Goal: Information Seeking & Learning: Learn about a topic

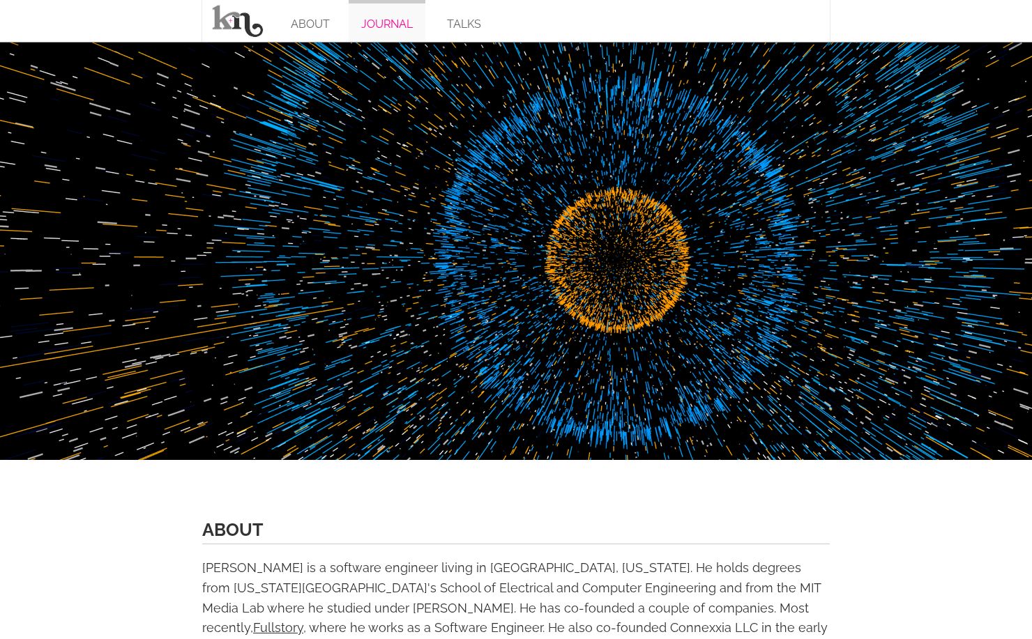
click at [378, 18] on link "JOURNAL" at bounding box center [386, 21] width 77 height 42
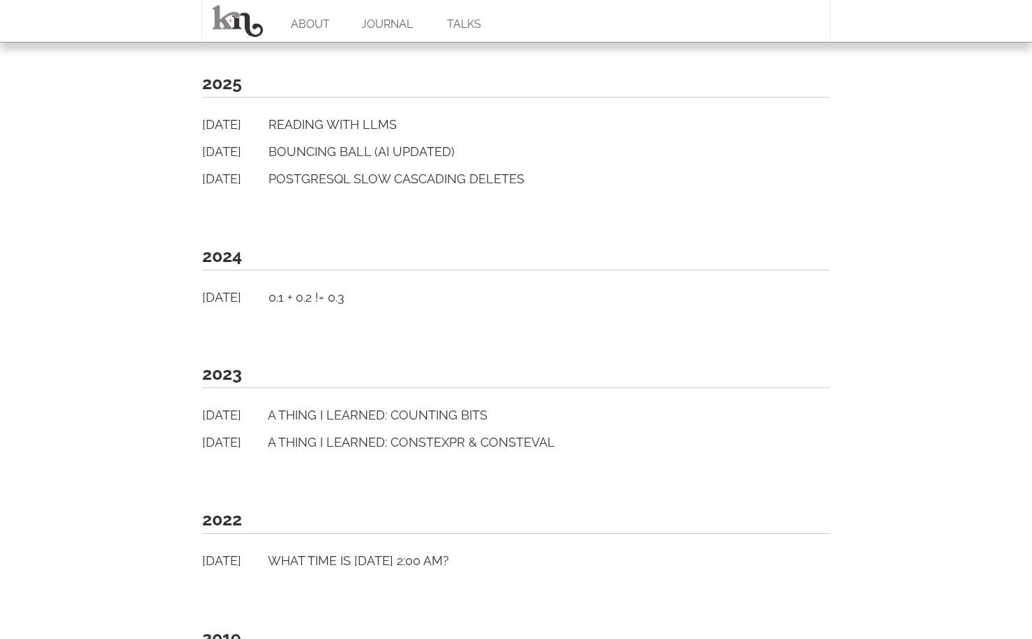
scroll to position [496, 0]
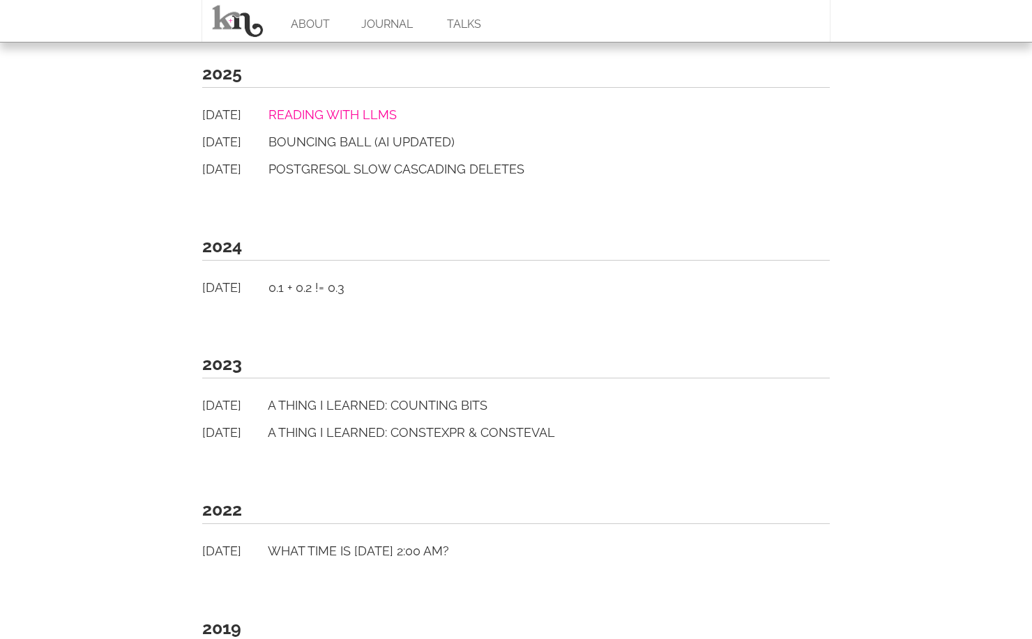
click at [367, 109] on link "Reading with LLMs" at bounding box center [332, 114] width 128 height 15
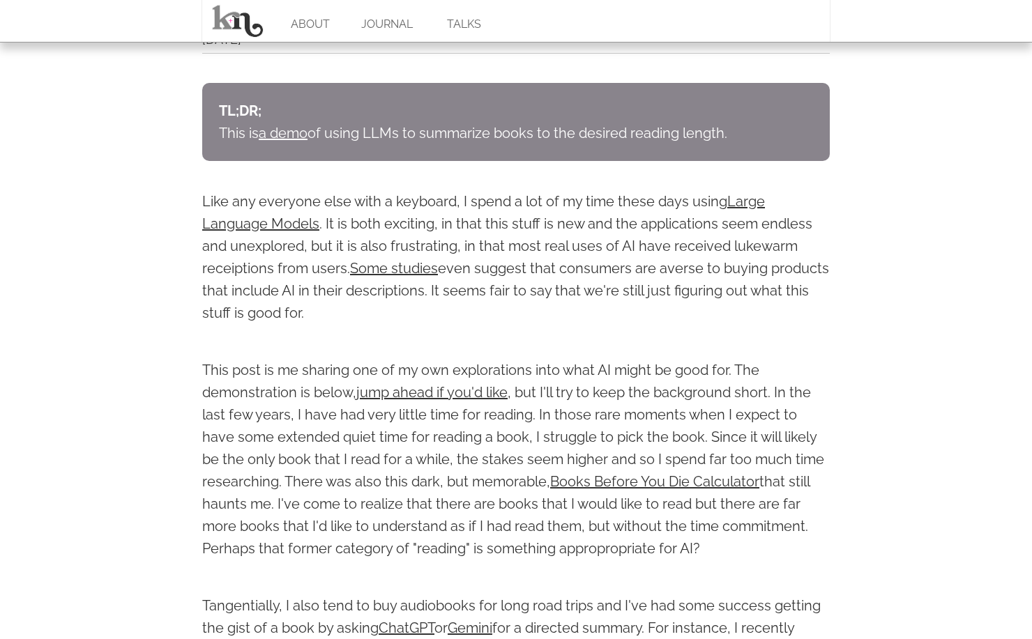
scroll to position [484, 0]
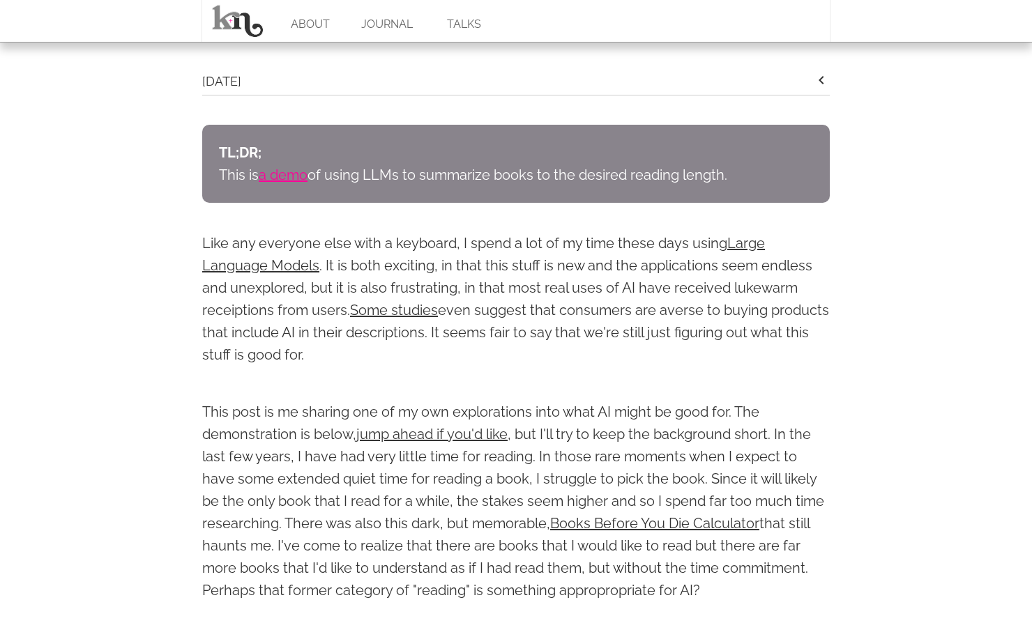
click at [293, 179] on link "a demo" at bounding box center [283, 175] width 49 height 17
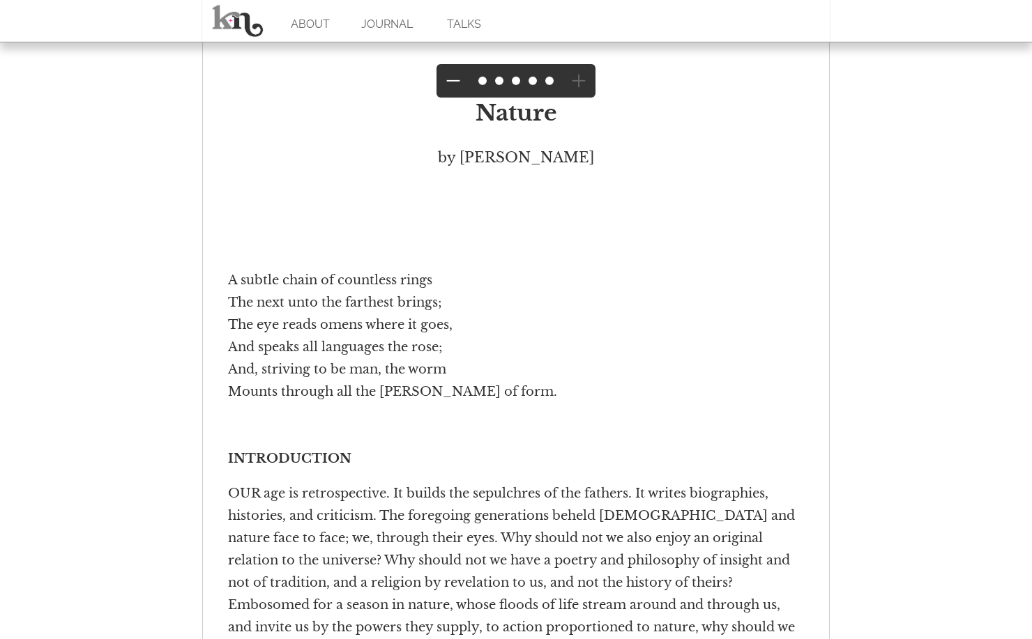
scroll to position [1784, 0]
click at [237, 20] on link at bounding box center [237, 21] width 70 height 42
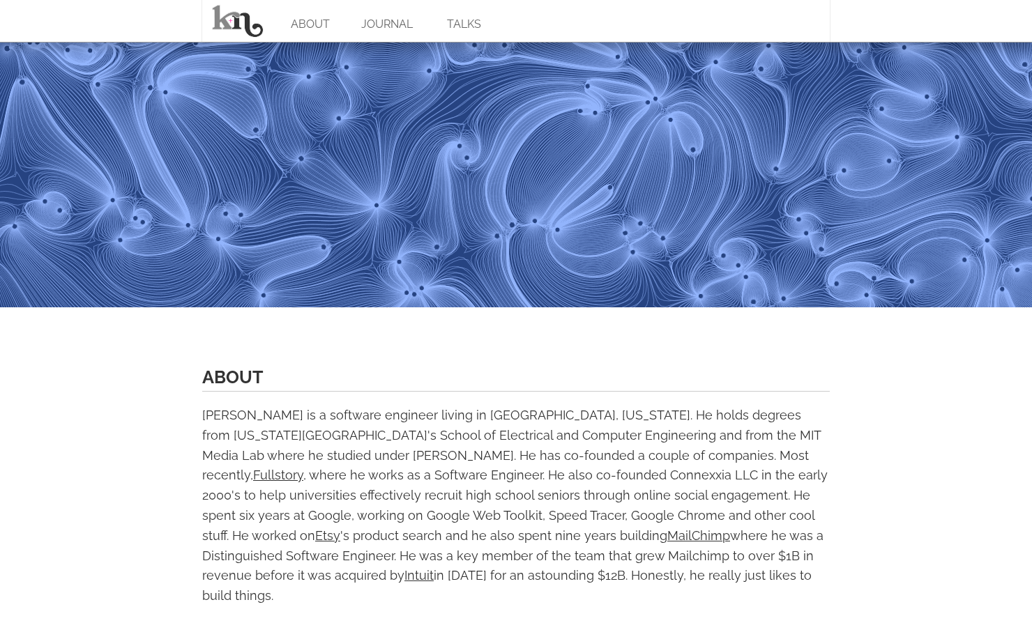
scroll to position [81, 0]
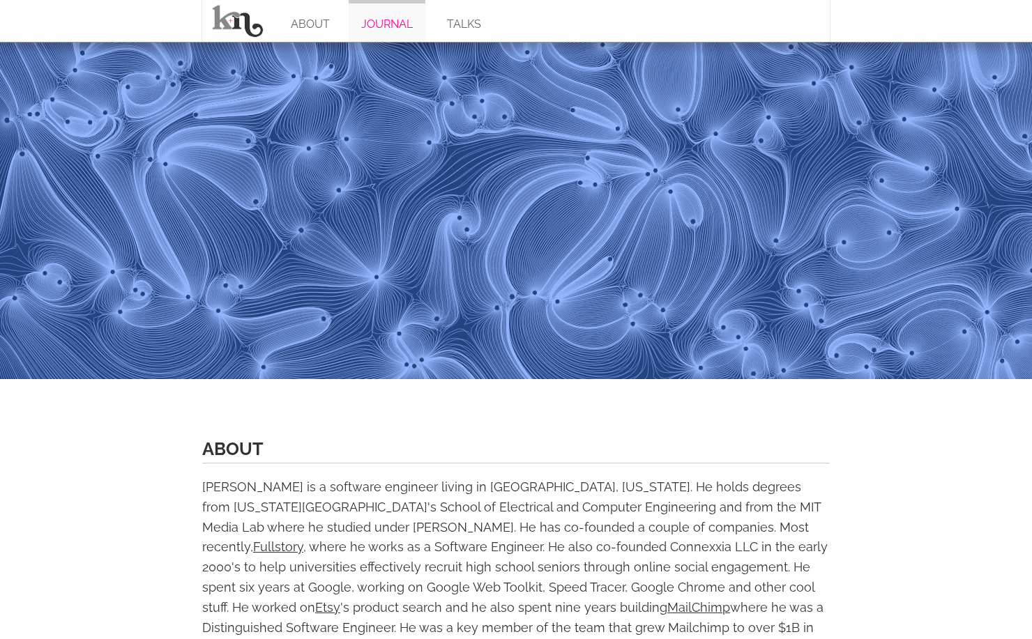
click at [374, 29] on link "JOURNAL" at bounding box center [386, 21] width 77 height 42
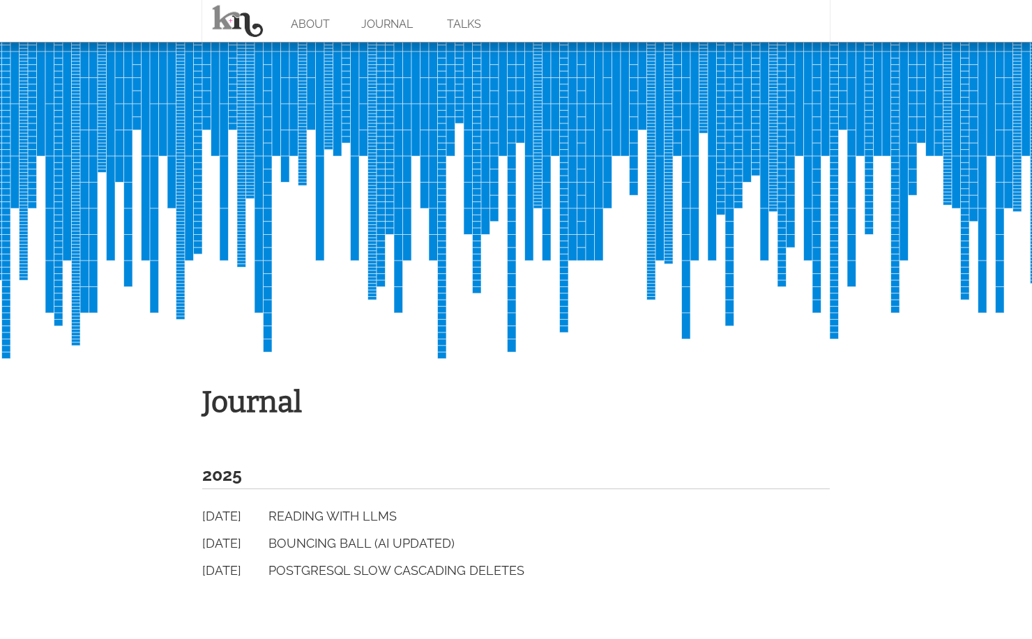
scroll to position [134, 0]
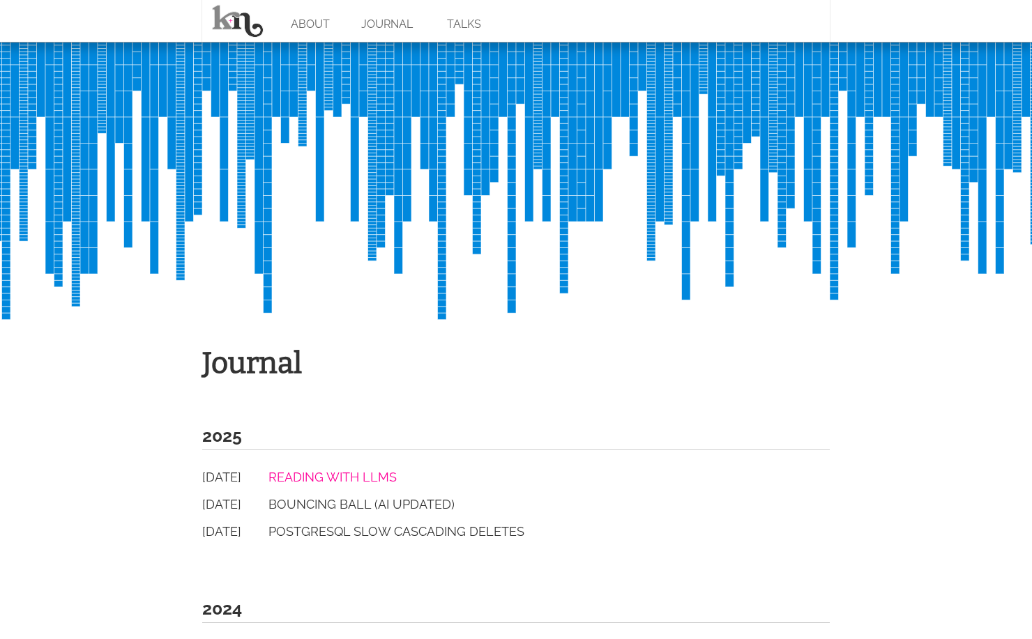
click at [366, 475] on link "Reading with LLMs" at bounding box center [332, 477] width 128 height 15
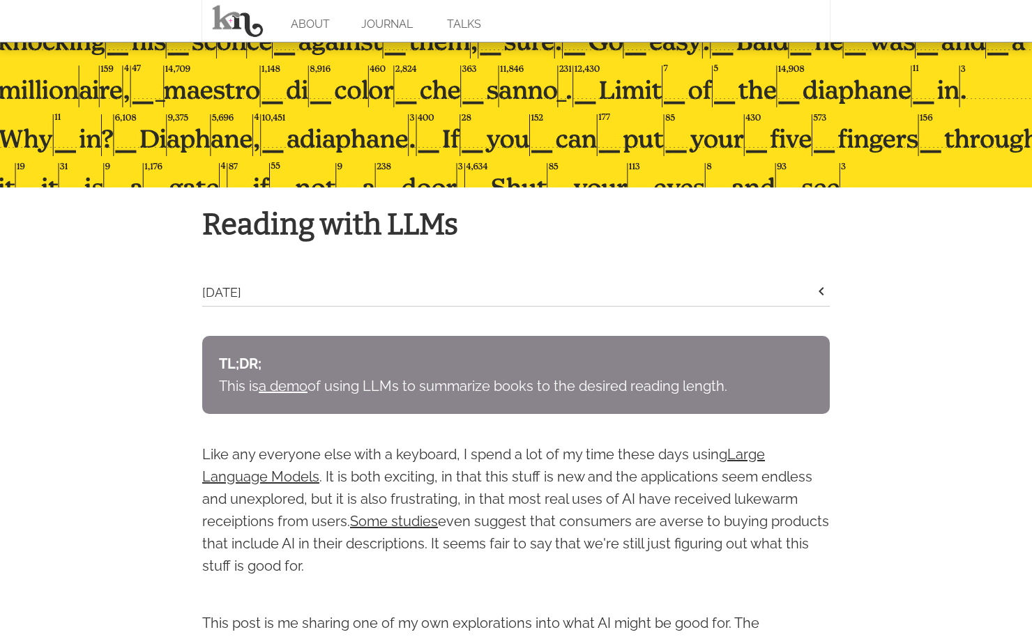
scroll to position [335, 0]
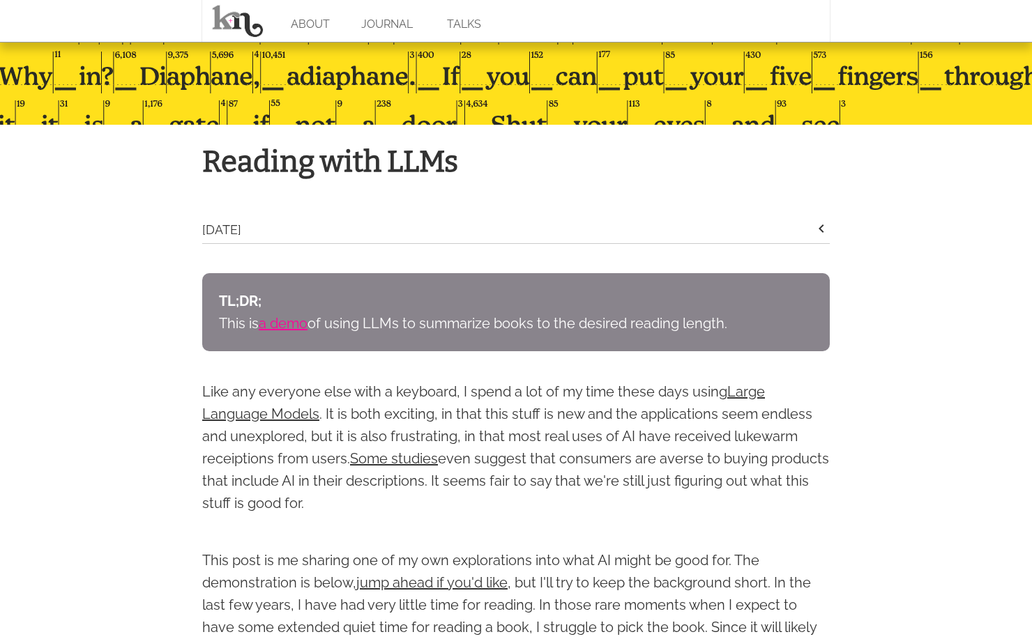
click at [298, 326] on link "a demo" at bounding box center [283, 323] width 49 height 17
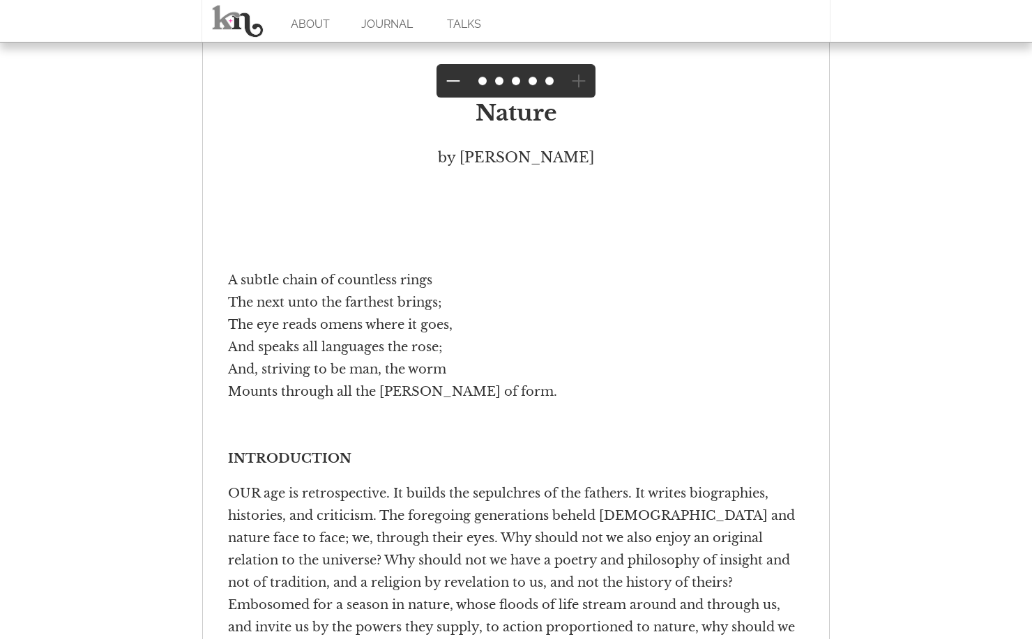
scroll to position [1784, 0]
click at [457, 80] on button at bounding box center [452, 80] width 33 height 33
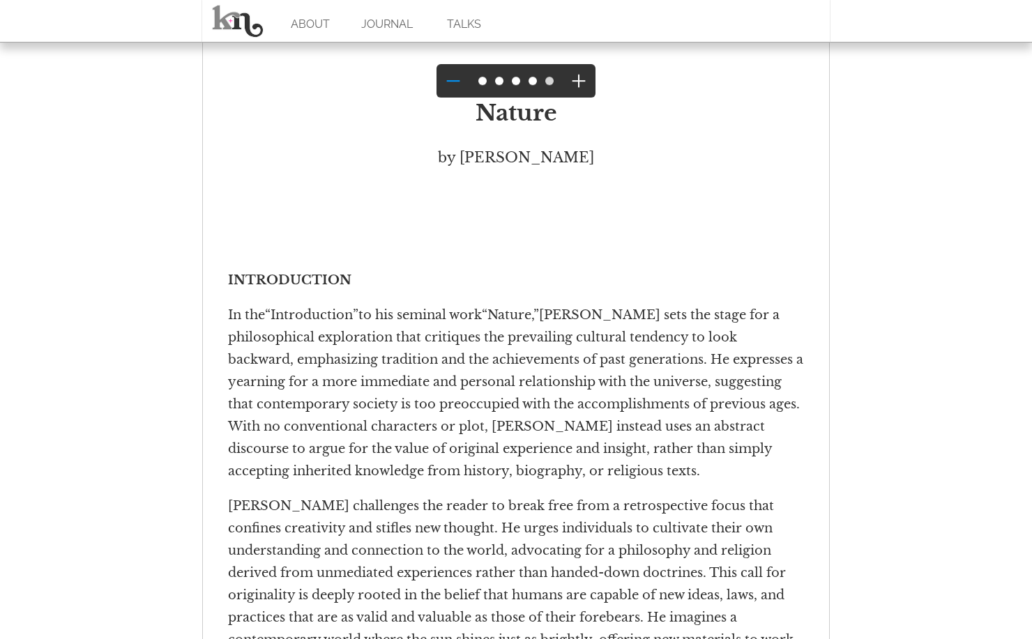
click at [455, 82] on button at bounding box center [452, 80] width 33 height 33
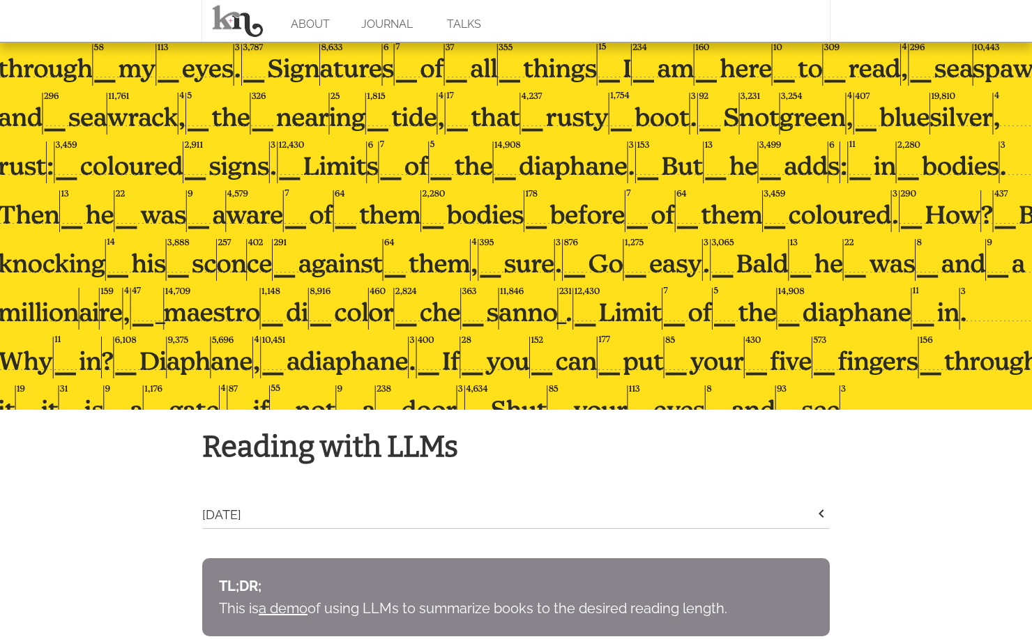
scroll to position [24, 0]
